Goal: Information Seeking & Learning: Understand process/instructions

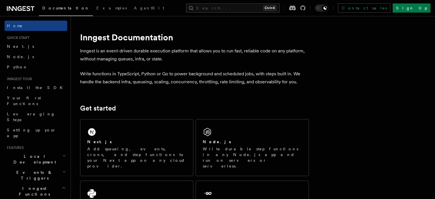
scroll to position [37, 0]
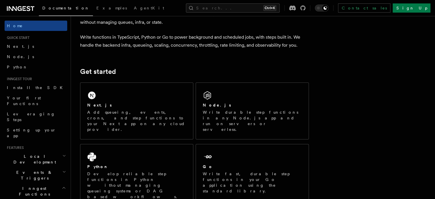
click at [131, 102] on div "Next.js" at bounding box center [136, 105] width 99 height 6
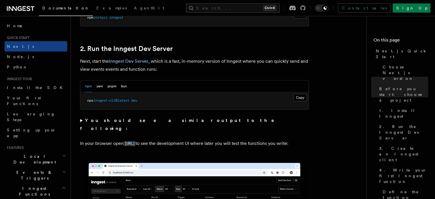
scroll to position [380, 0]
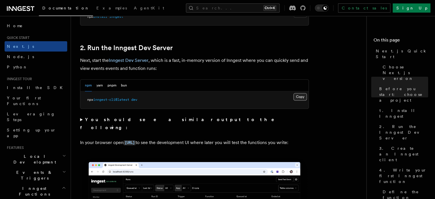
click at [298, 99] on button "Copy Copied" at bounding box center [299, 96] width 13 height 7
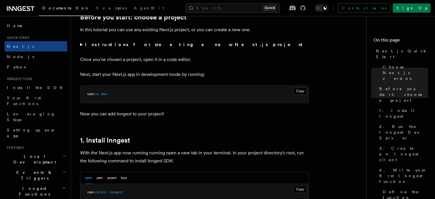
scroll to position [183, 0]
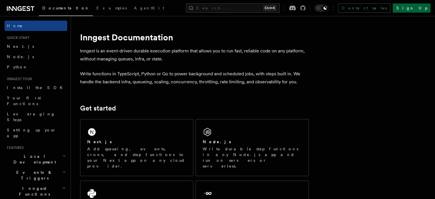
click at [419, 8] on link "Sign Up" at bounding box center [411, 7] width 38 height 9
